Goal: Information Seeking & Learning: Compare options

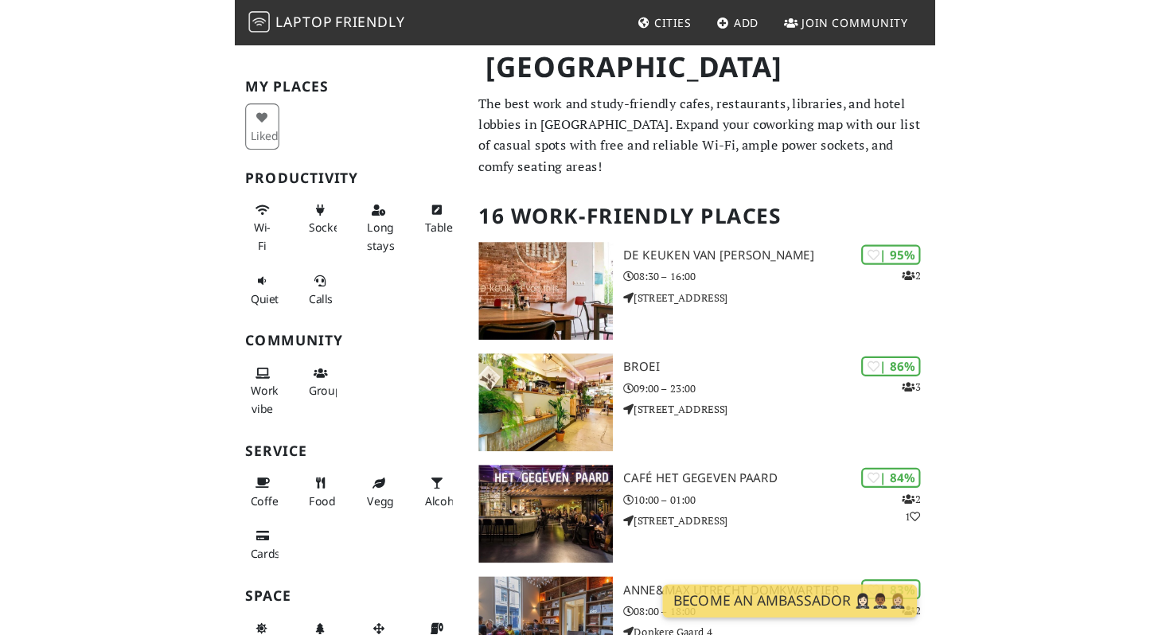
scroll to position [33, 0]
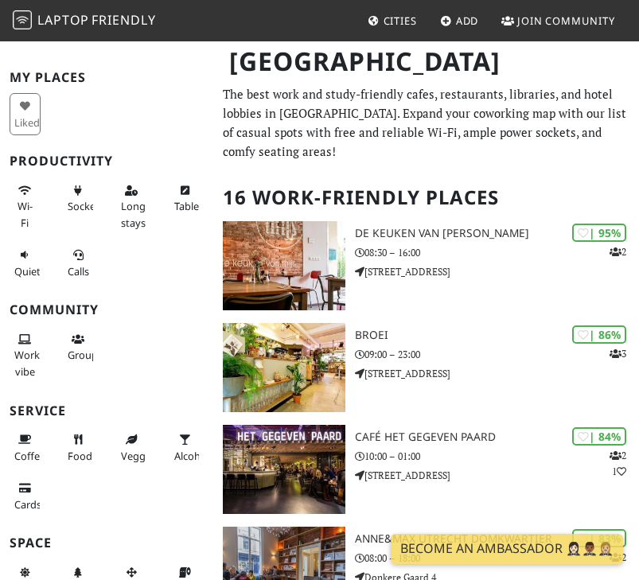
click at [408, 200] on h2 "16 Work-Friendly Places" at bounding box center [426, 197] width 407 height 49
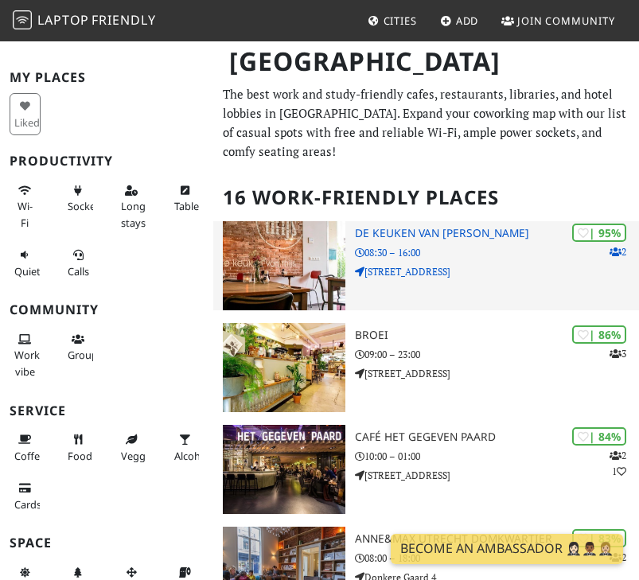
click at [410, 227] on h3 "De keuken van Thijs" at bounding box center [497, 234] width 284 height 14
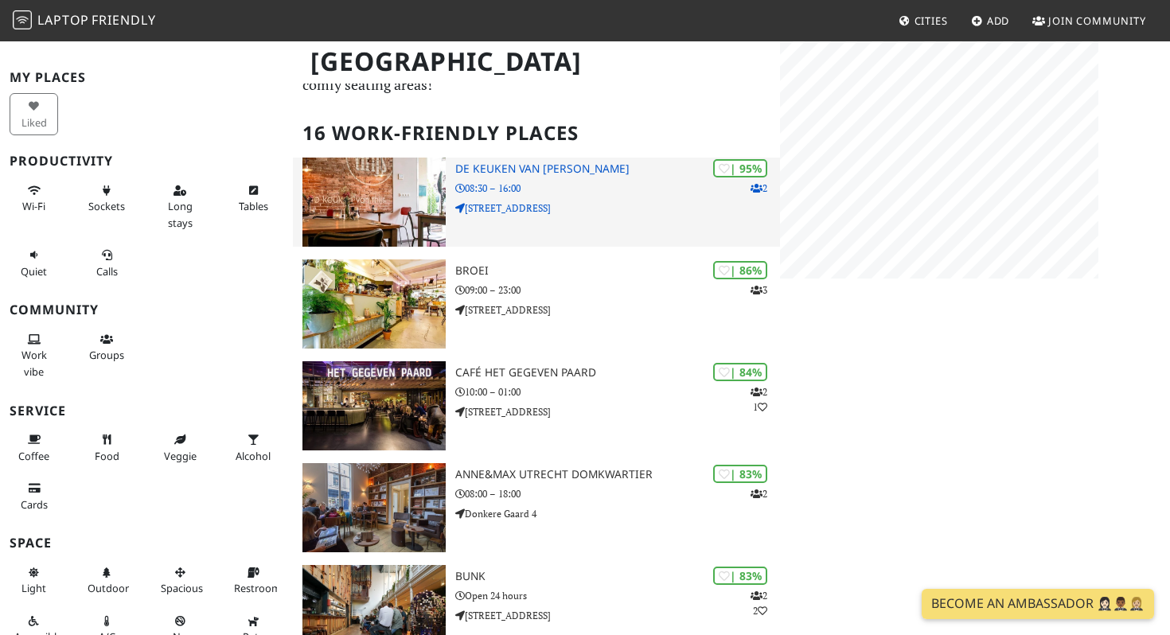
scroll to position [261, 0]
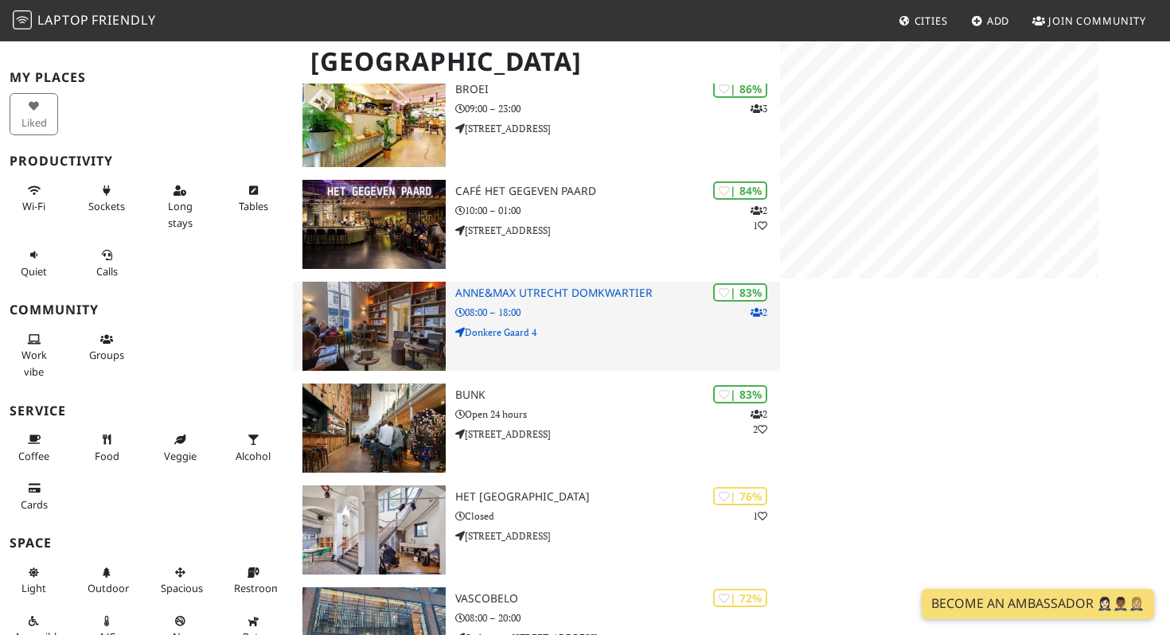
click at [513, 286] on h3 "Anne&Max Utrecht Domkwartier" at bounding box center [617, 293] width 325 height 14
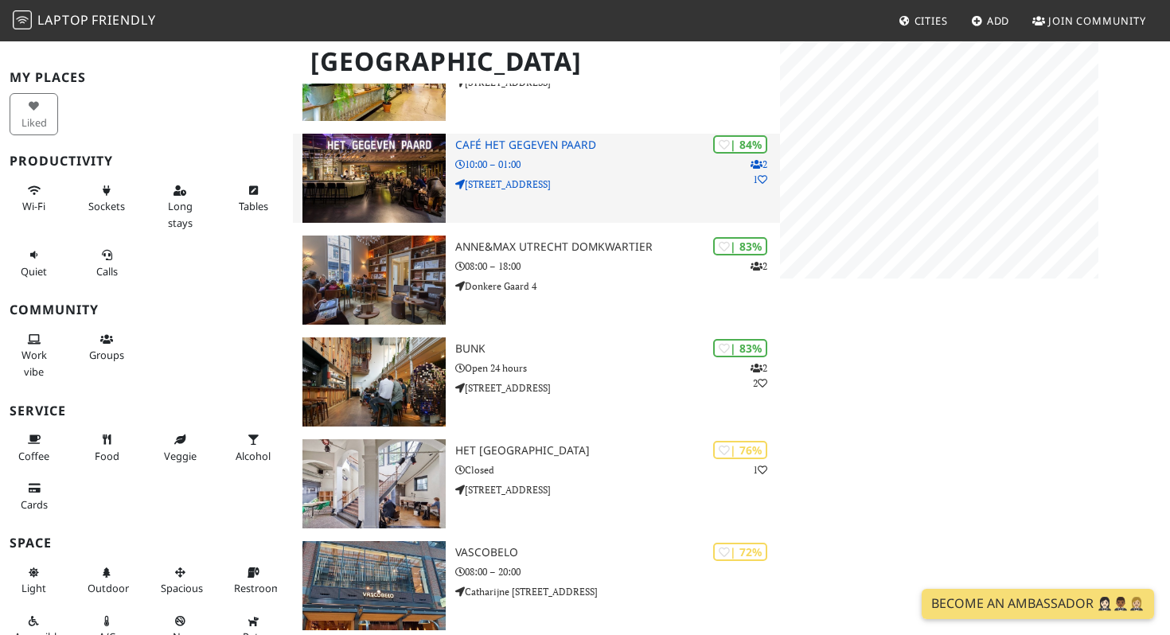
scroll to position [310, 0]
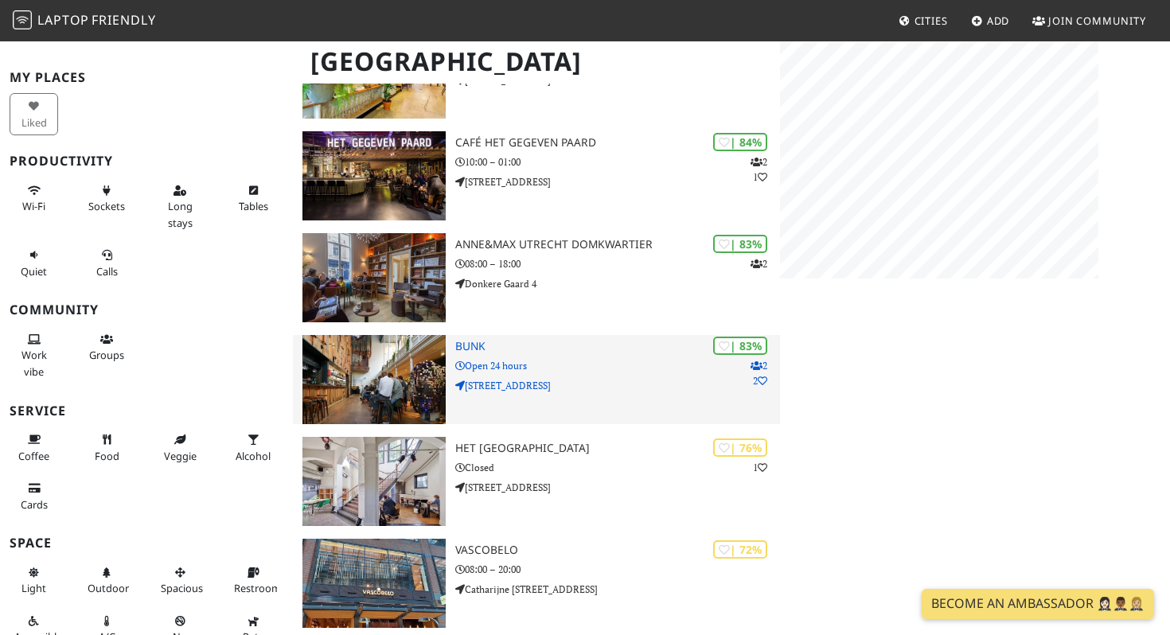
click at [462, 343] on h3 "BUNK" at bounding box center [617, 347] width 325 height 14
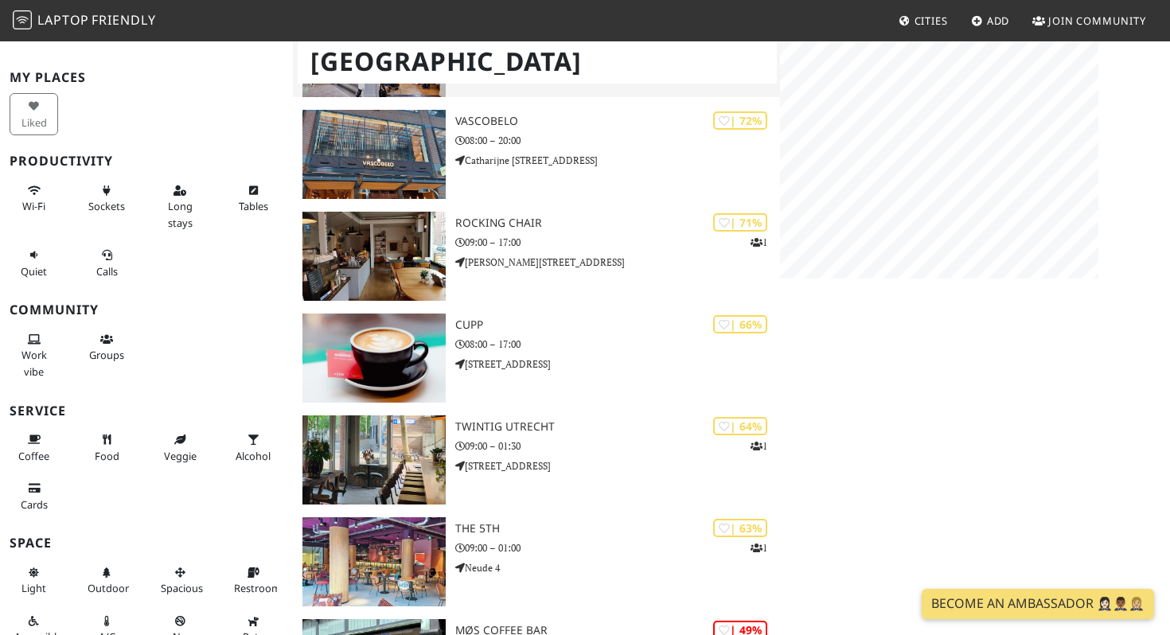
scroll to position [0, 0]
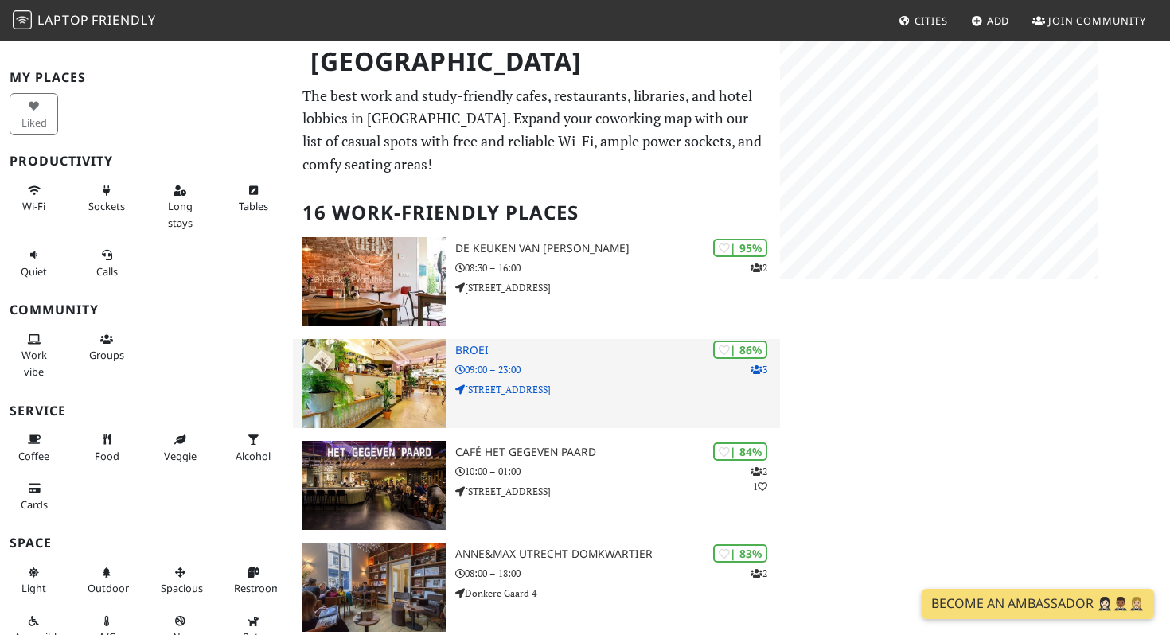
click at [493, 353] on h3 "BROEI" at bounding box center [617, 351] width 325 height 14
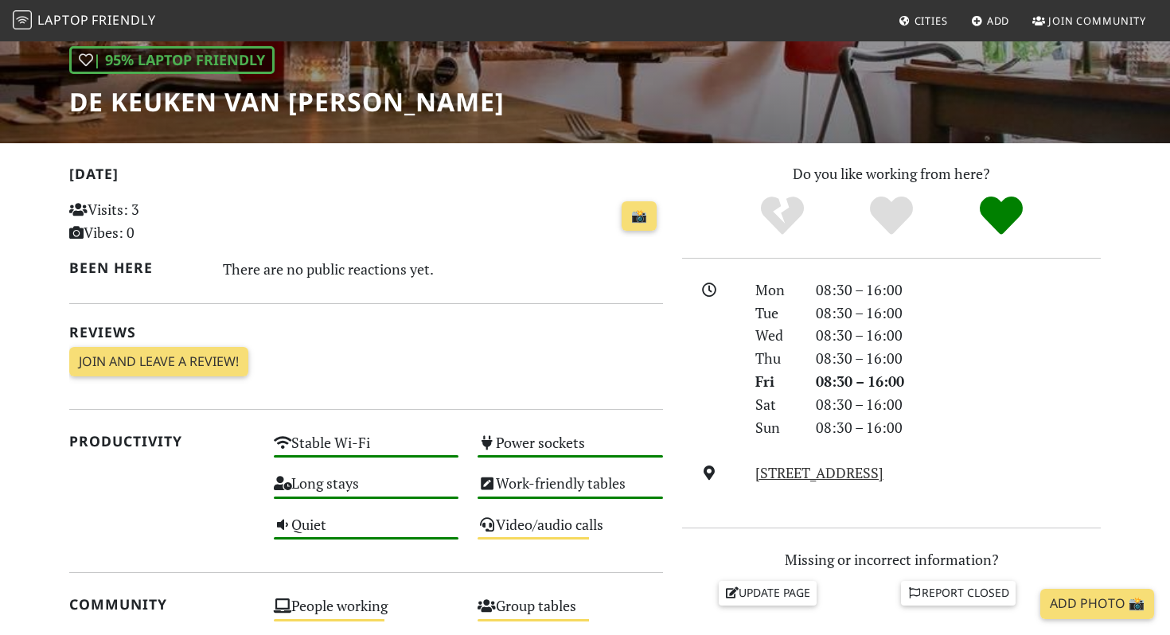
scroll to position [166, 0]
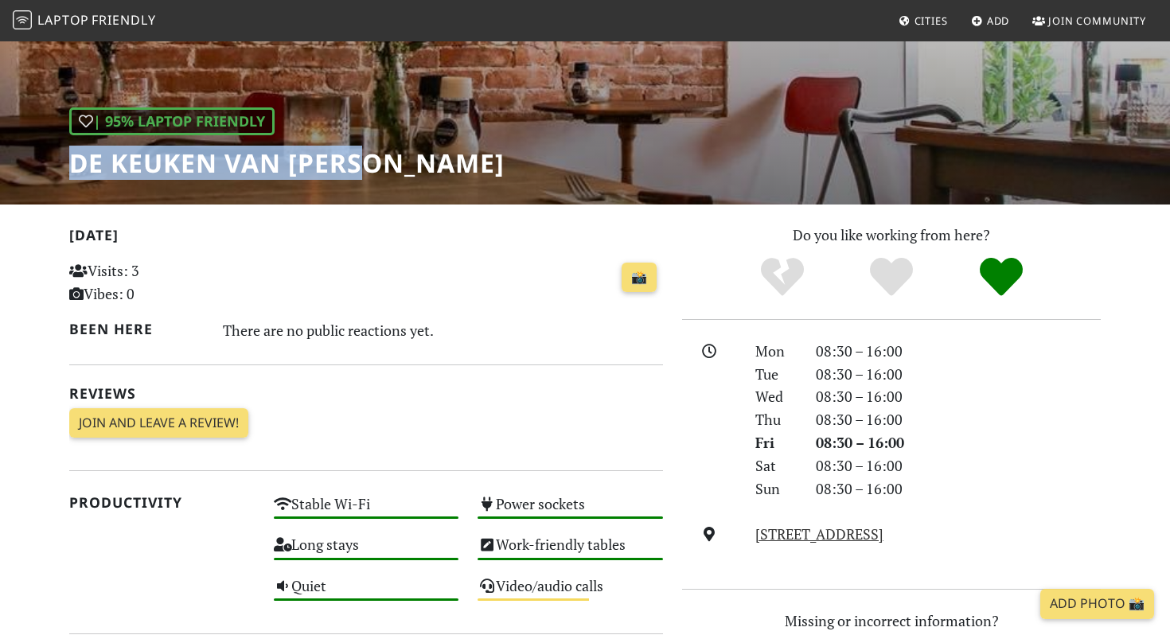
drag, startPoint x: 74, startPoint y: 158, endPoint x: 367, endPoint y: 165, distance: 292.9
click at [367, 165] on div "| 95% Laptop Friendly De keuken van Thijs" at bounding box center [585, 38] width 1170 height 331
copy h1 "De keuken van [PERSON_NAME]"
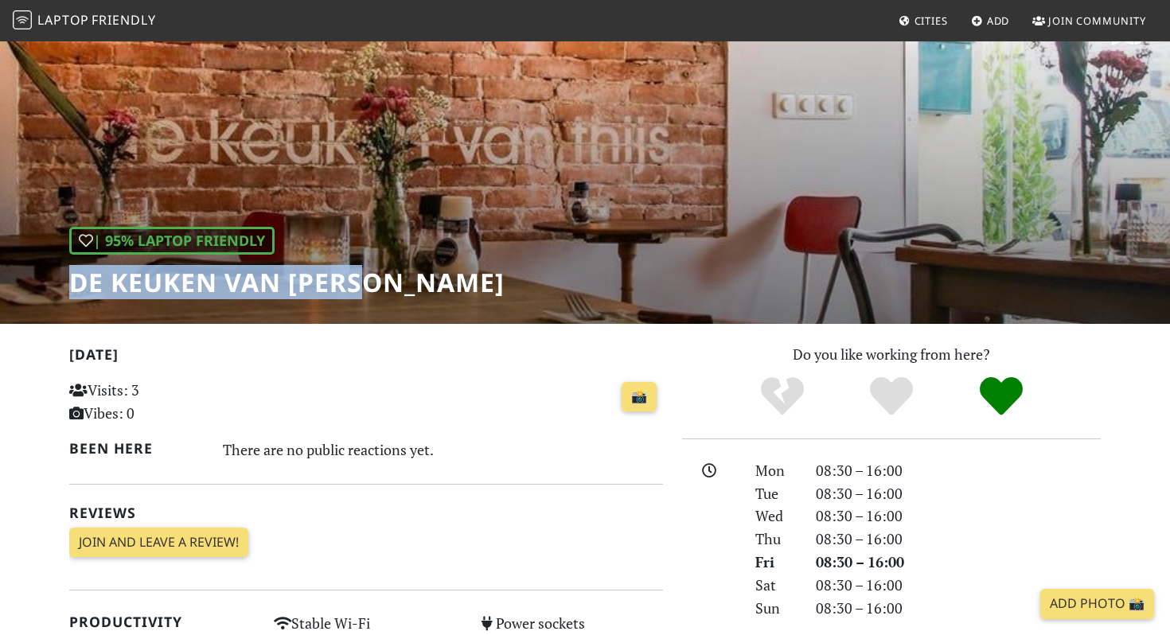
scroll to position [0, 0]
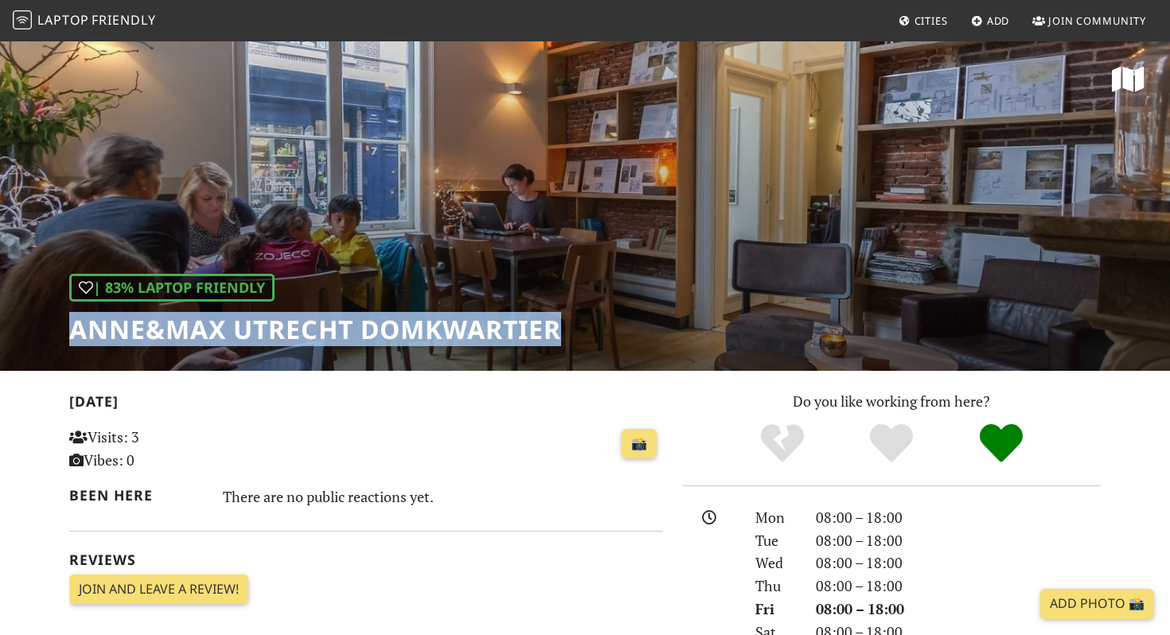
drag, startPoint x: 73, startPoint y: 333, endPoint x: 573, endPoint y: 341, distance: 499.8
click at [573, 341] on div "| 83% Laptop Friendly Anne&Max Utrecht Domkwartier" at bounding box center [585, 205] width 1170 height 331
copy h1 "Anne&Max Utrecht Domkwartier"
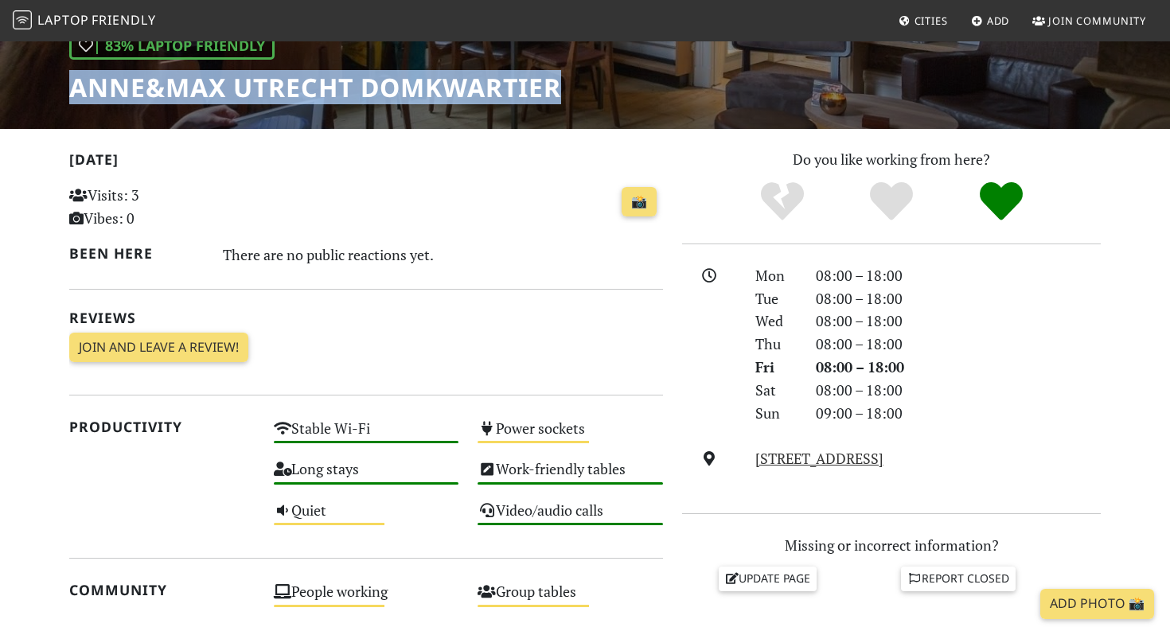
scroll to position [243, 0]
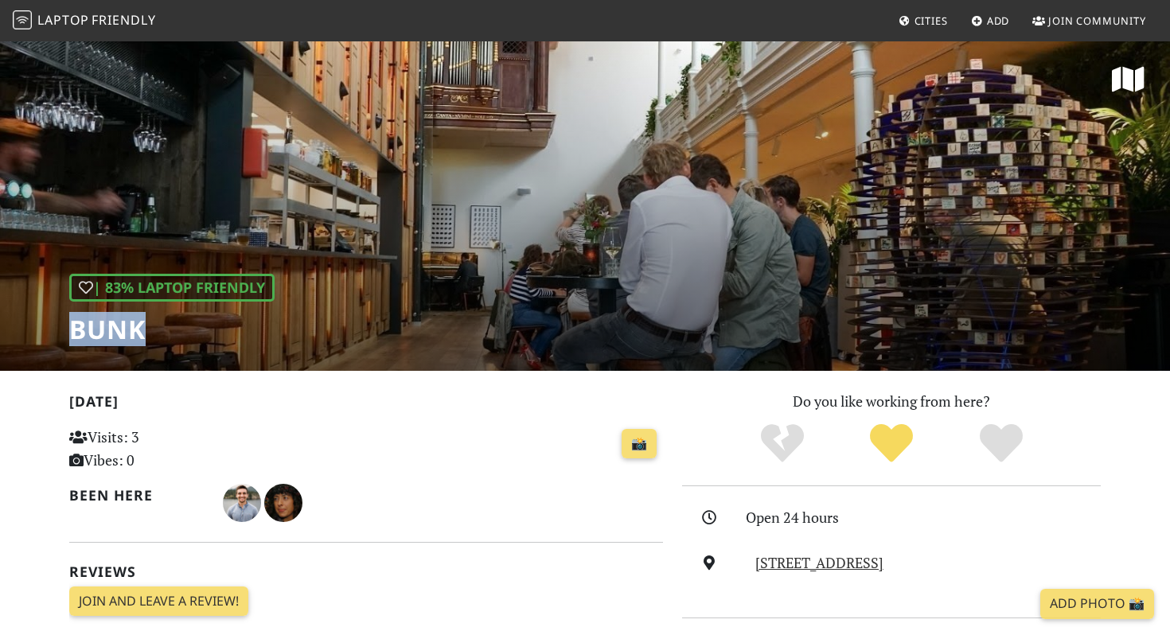
drag, startPoint x: 134, startPoint y: 326, endPoint x: 65, endPoint y: 328, distance: 68.4
click at [65, 328] on div "| 83% Laptop Friendly BUNK" at bounding box center [585, 205] width 1170 height 331
copy h1 "BUNK"
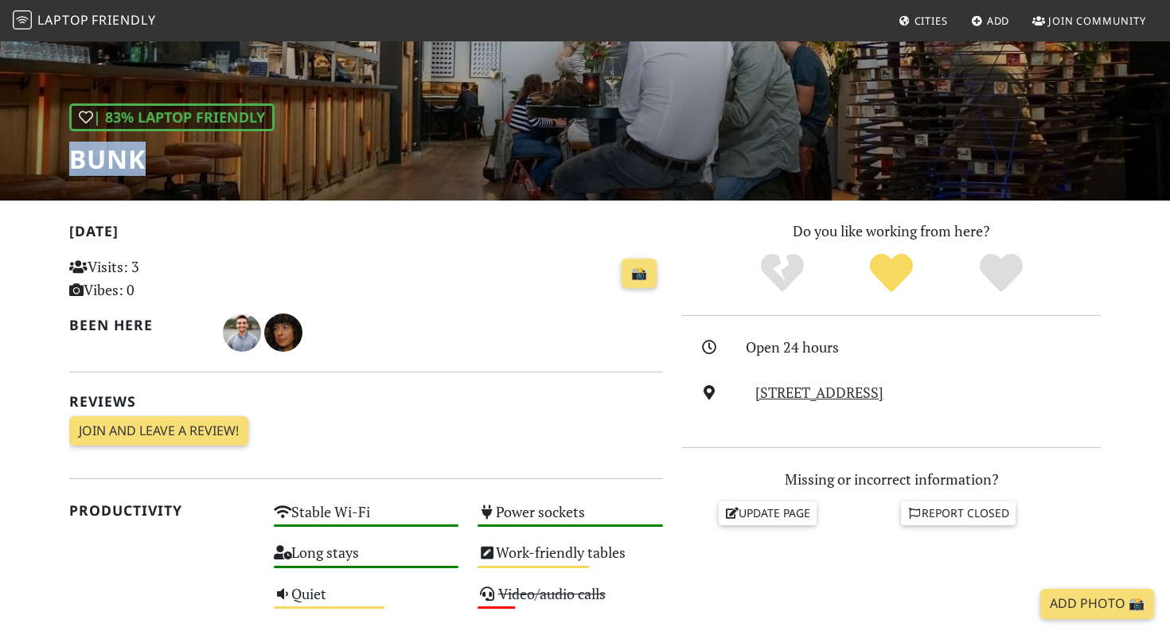
scroll to position [518, 0]
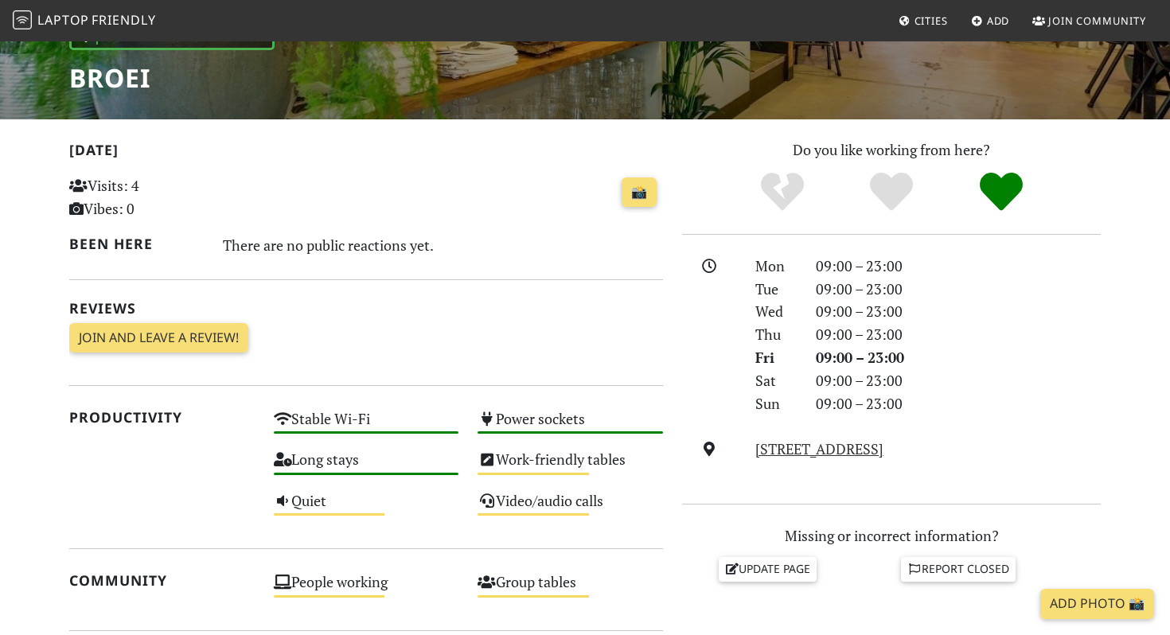
scroll to position [163, 0]
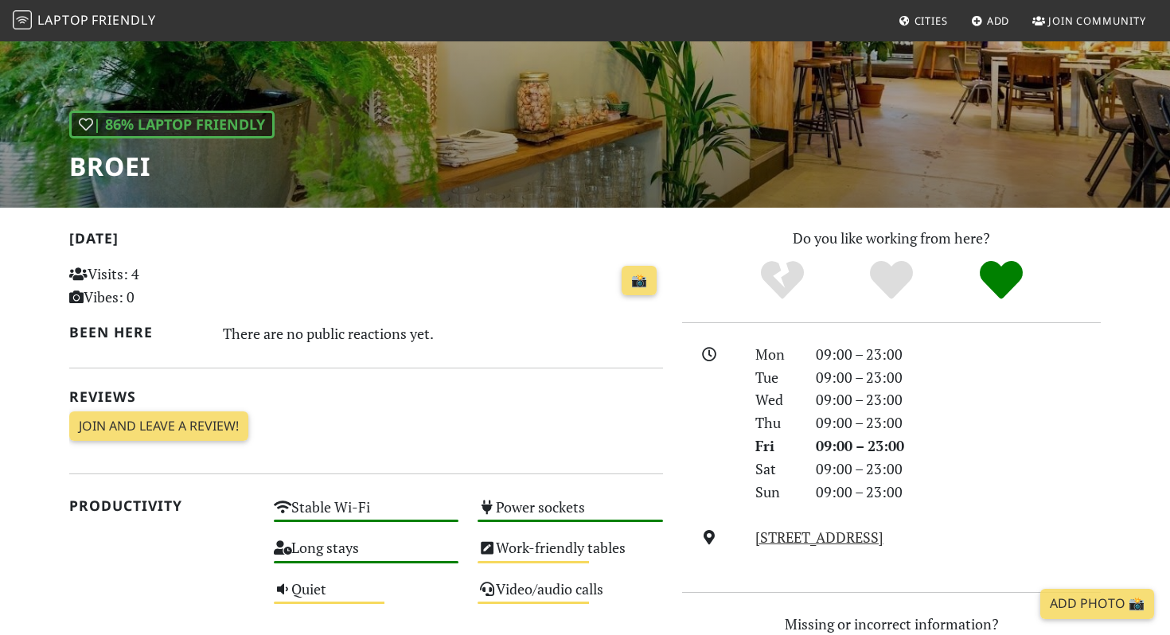
drag, startPoint x: 162, startPoint y: 170, endPoint x: 63, endPoint y: 169, distance: 98.7
click at [63, 169] on div "| 86% Laptop Friendly BROEI" at bounding box center [585, 42] width 1170 height 331
click at [75, 165] on h1 "BROEI" at bounding box center [171, 166] width 205 height 30
drag, startPoint x: 70, startPoint y: 165, endPoint x: 226, endPoint y: 164, distance: 156.0
click at [228, 164] on h1 "BROEI" at bounding box center [171, 166] width 205 height 30
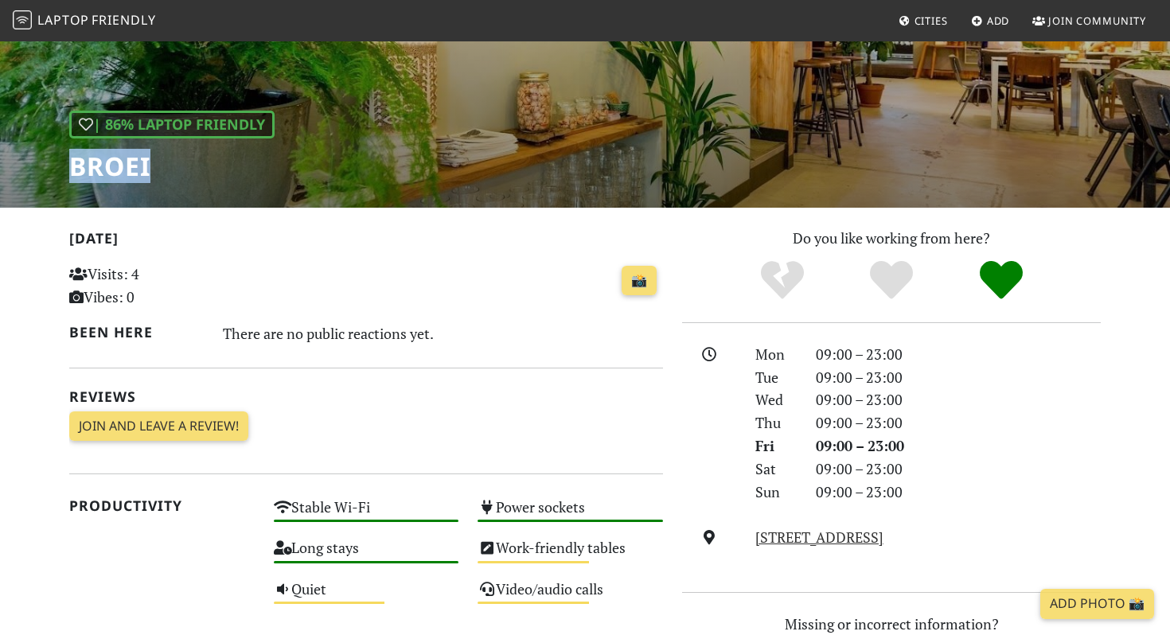
copy h1 "BROEI"
